Goal: Information Seeking & Learning: Check status

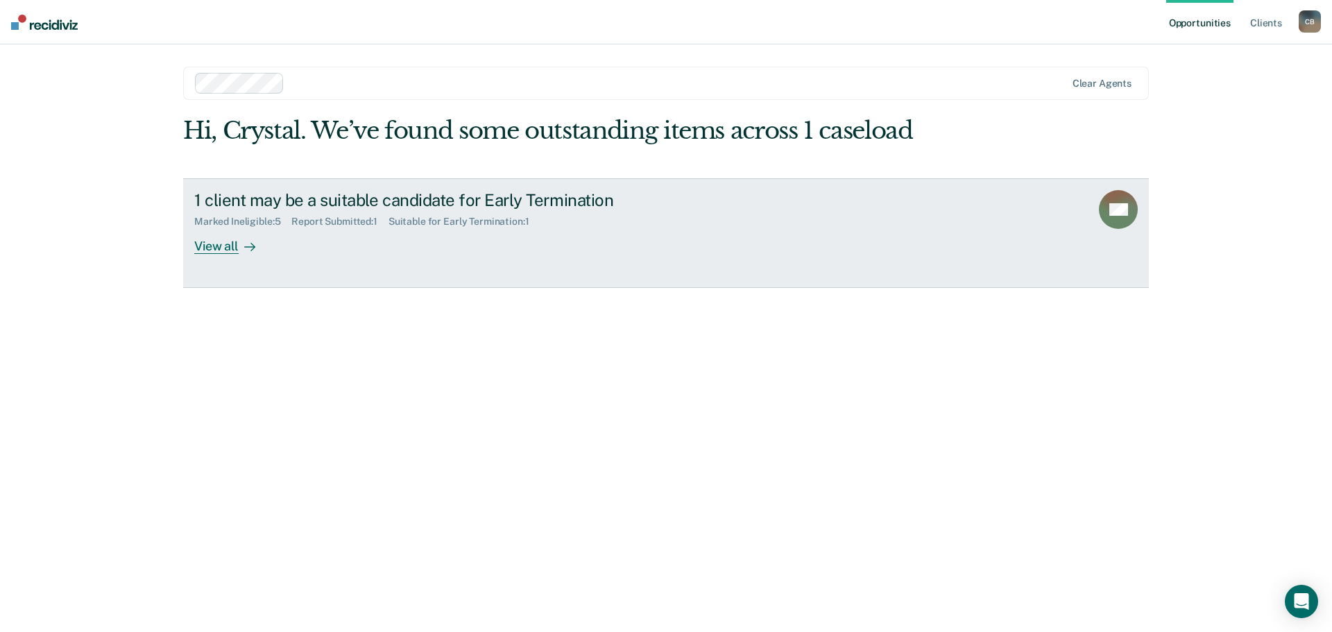
click at [240, 246] on div at bounding box center [247, 246] width 17 height 16
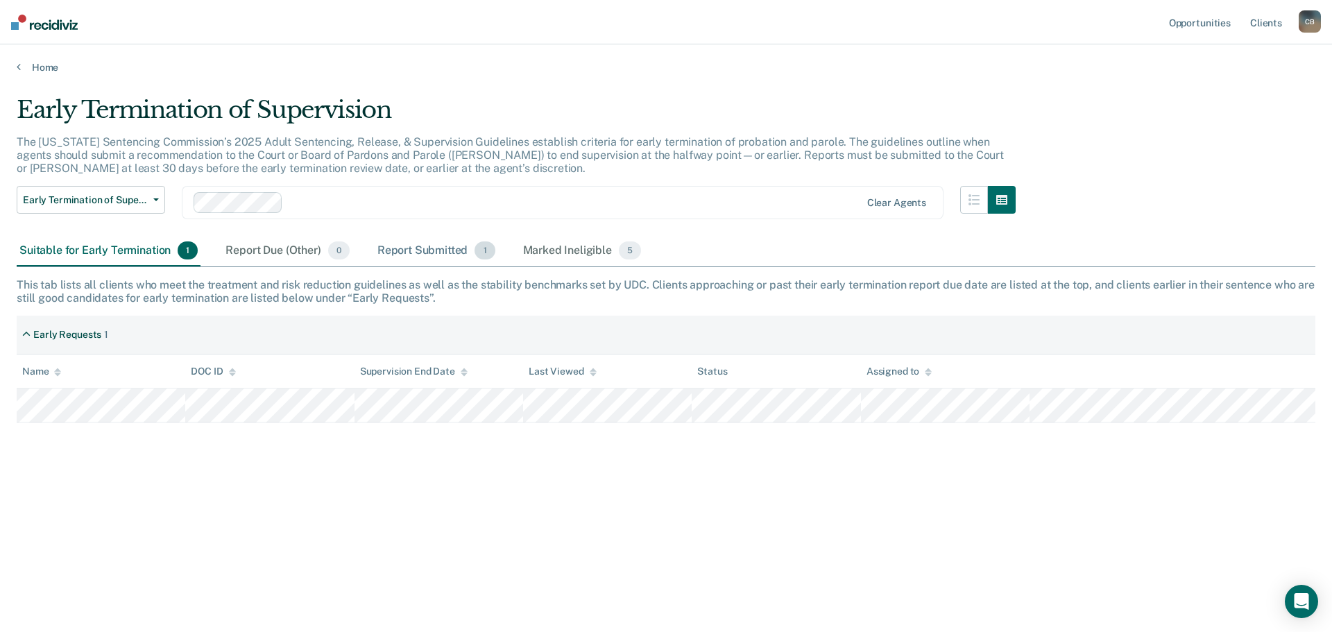
click at [469, 253] on div "Report Submitted 1" at bounding box center [436, 251] width 123 height 31
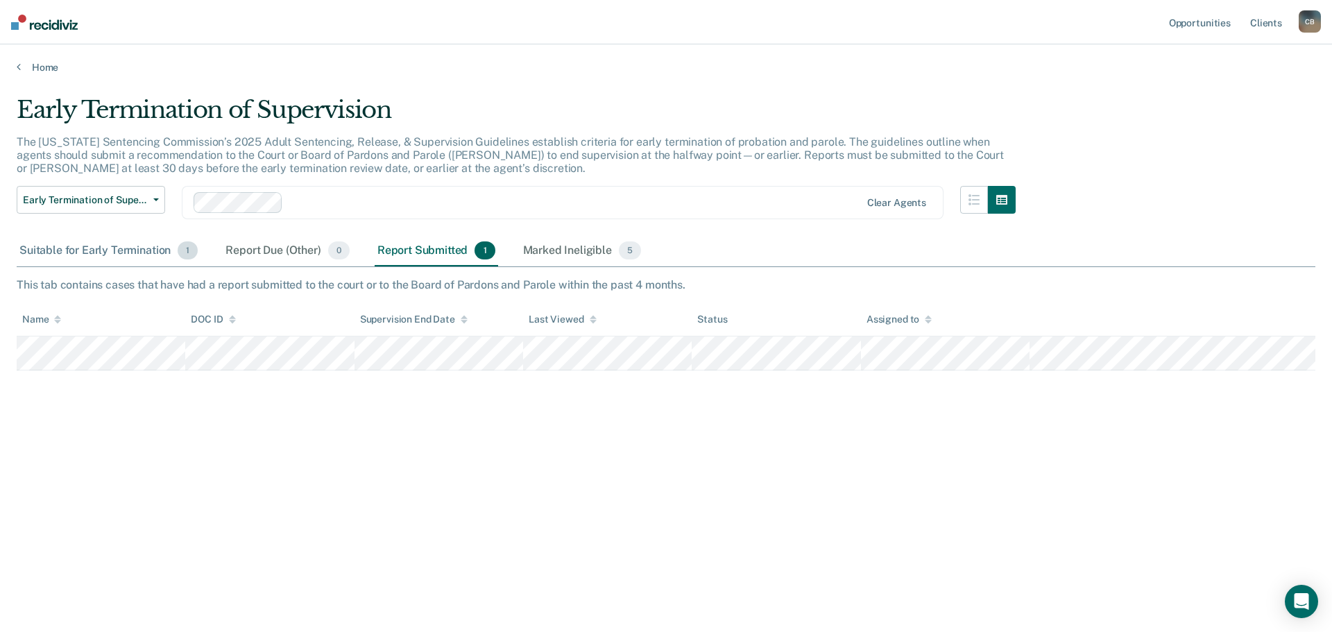
click at [146, 248] on div "Suitable for Early Termination 1" at bounding box center [109, 251] width 184 height 31
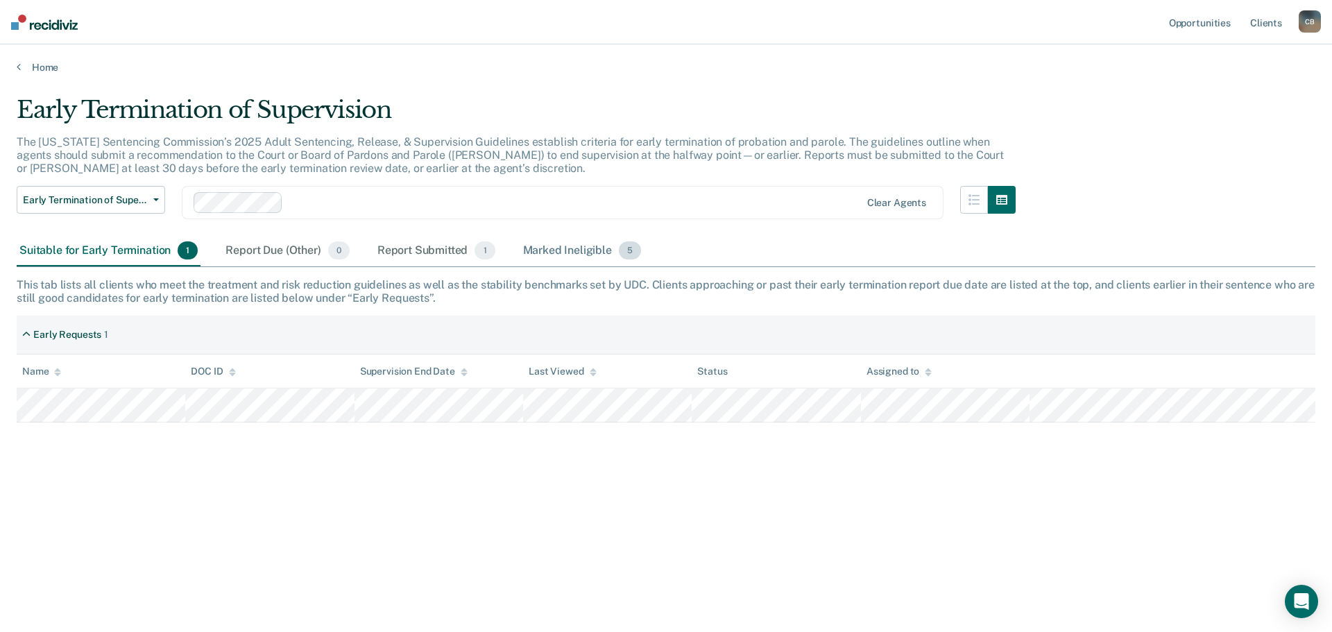
click at [578, 250] on div "Marked Ineligible 5" at bounding box center [582, 251] width 124 height 31
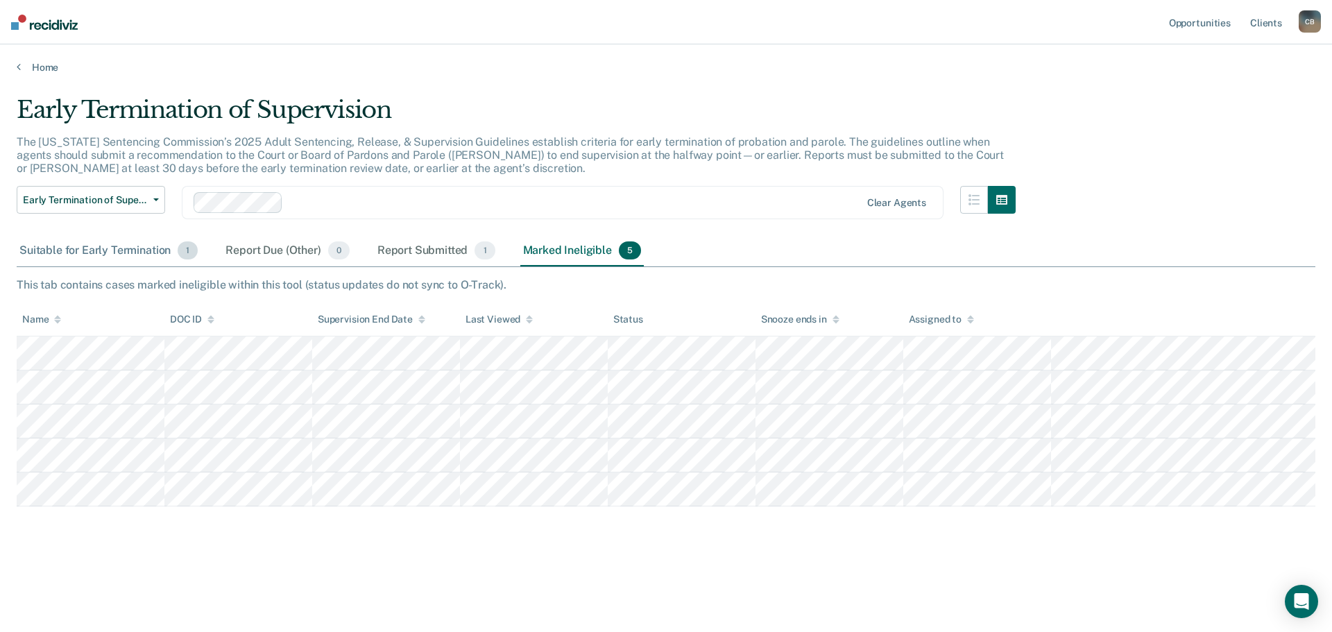
click at [115, 247] on div "Suitable for Early Termination 1" at bounding box center [109, 251] width 184 height 31
